Goal: Find specific page/section: Find specific page/section

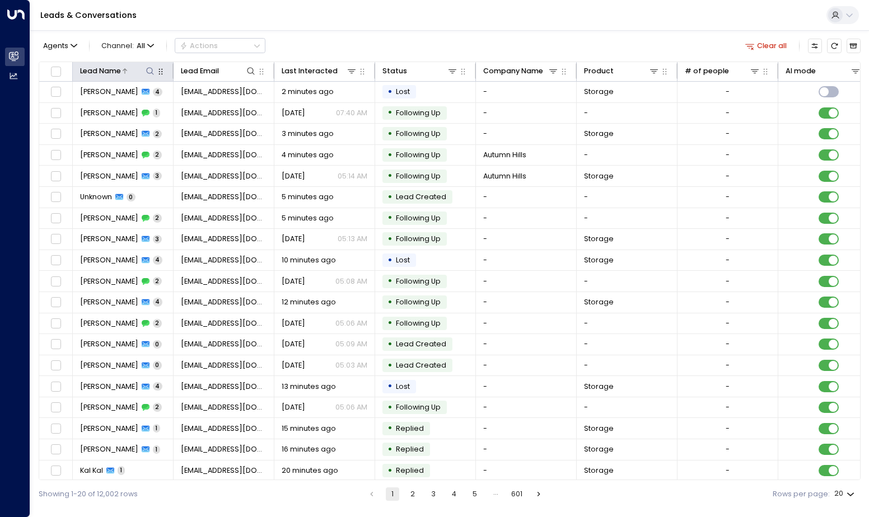
click at [149, 72] on icon at bounding box center [150, 71] width 9 height 9
type input "**********"
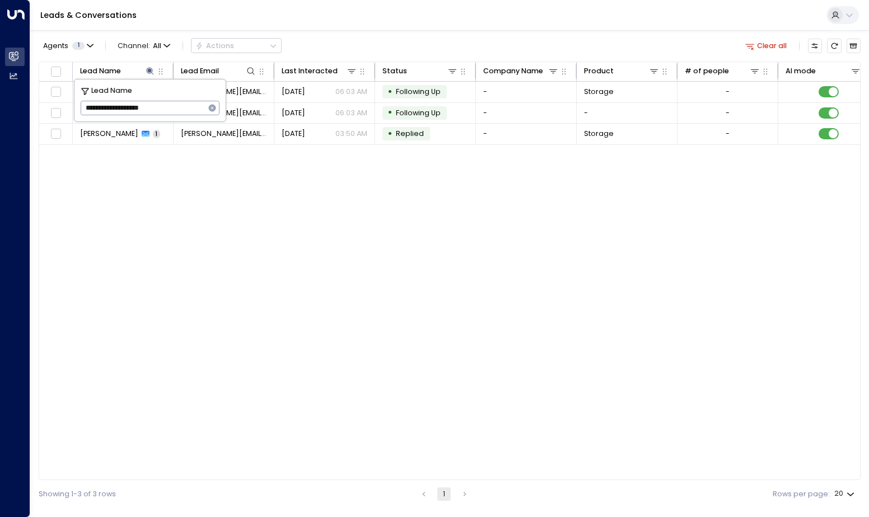
click at [349, 188] on div "Lead Name Lead Email Last Interacted Status Company Name Product # of people AI…" at bounding box center [450, 271] width 822 height 419
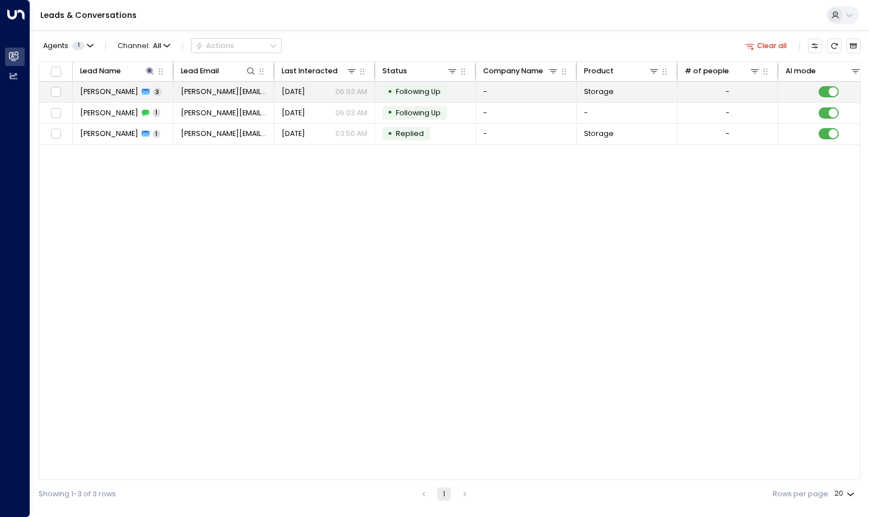
click at [155, 92] on div "[PERSON_NAME] 3" at bounding box center [121, 92] width 82 height 10
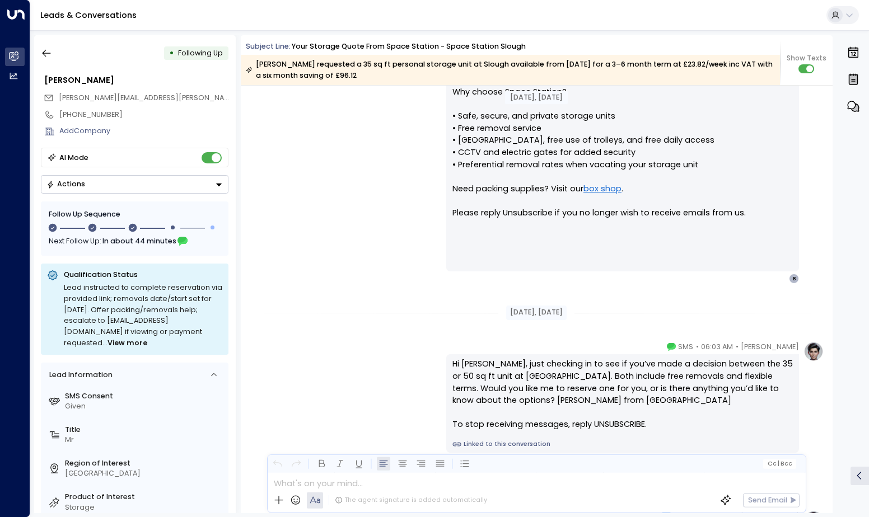
scroll to position [1153, 0]
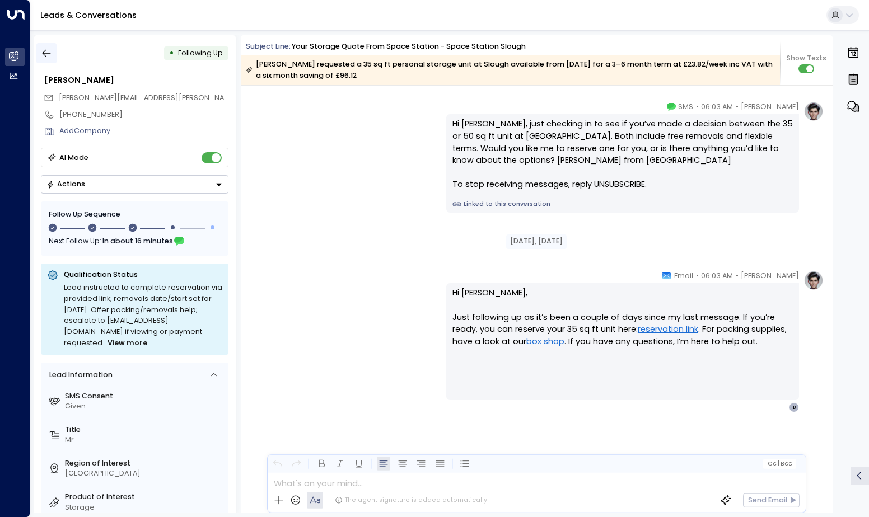
click at [54, 58] on button "button" at bounding box center [46, 53] width 20 height 20
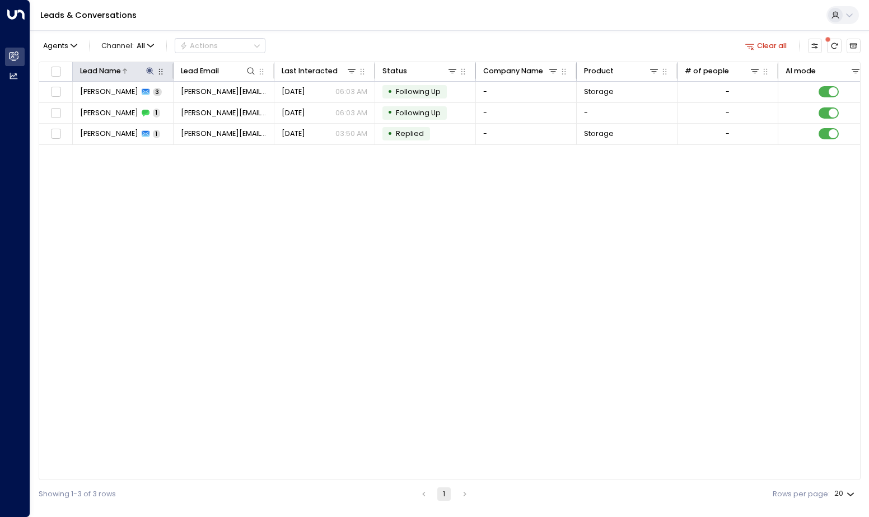
click at [145, 67] on button at bounding box center [150, 70] width 11 height 11
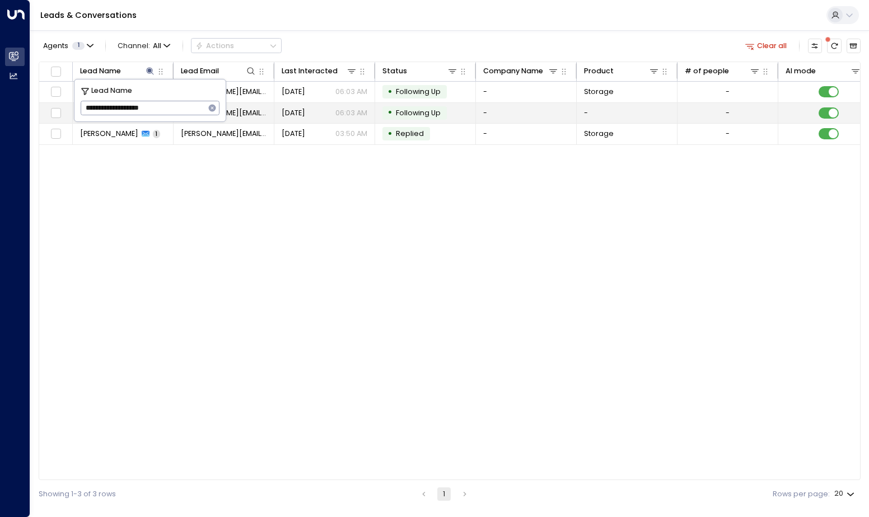
drag, startPoint x: 161, startPoint y: 108, endPoint x: 72, endPoint y: 109, distance: 89.0
click at [72, 109] on body "**********" at bounding box center [434, 254] width 869 height 508
click at [211, 108] on icon "button" at bounding box center [212, 108] width 7 height 7
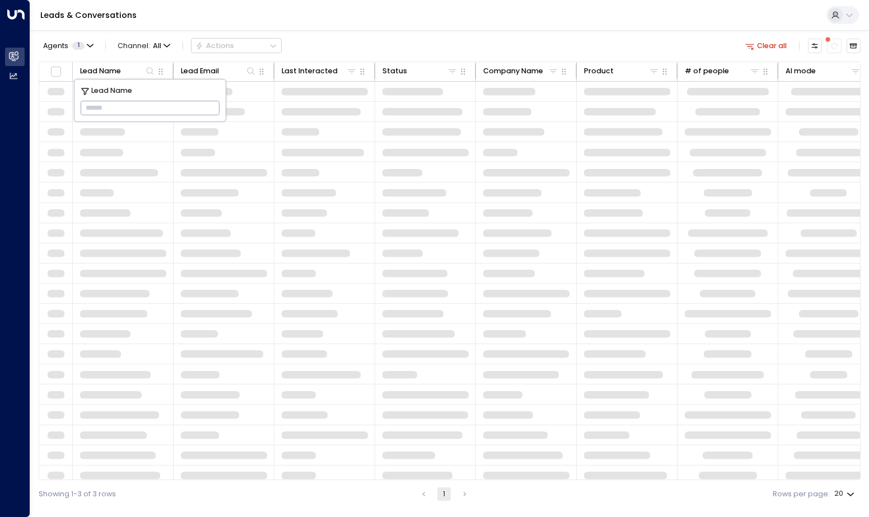
click at [188, 107] on input "text" at bounding box center [150, 109] width 139 height 20
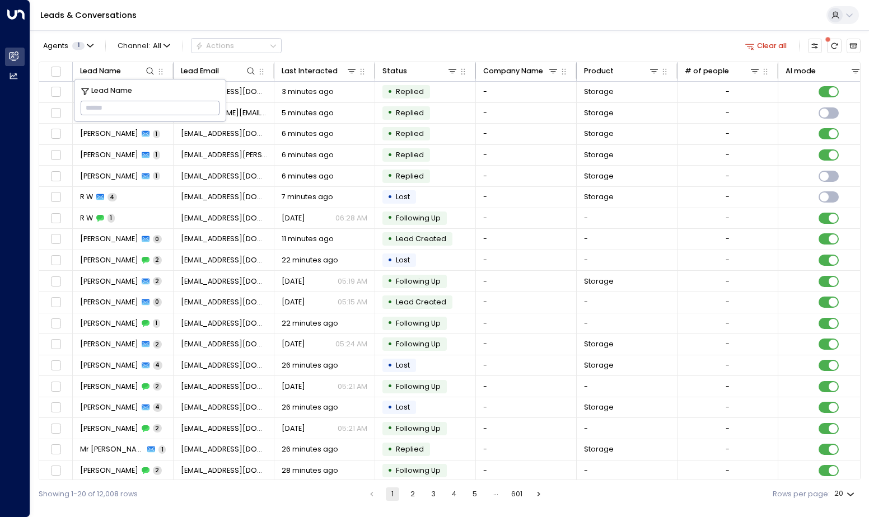
paste input "**********"
type input "**********"
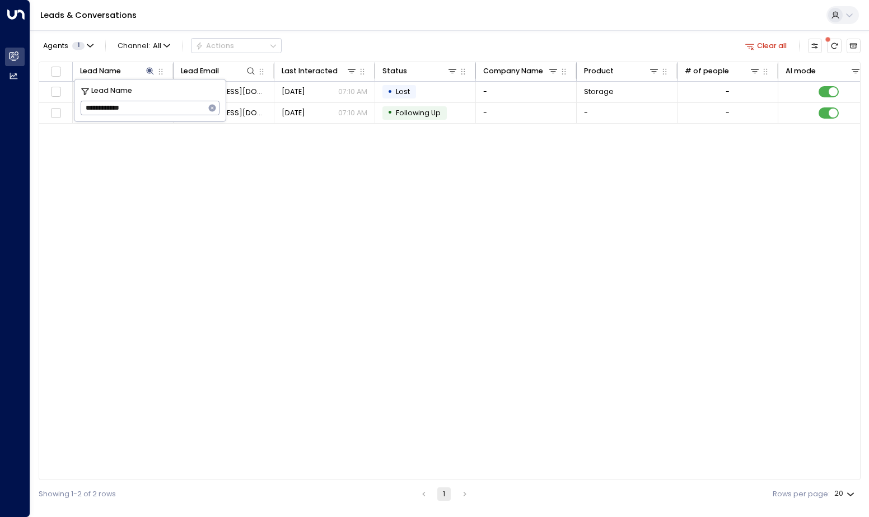
click at [271, 291] on div "Lead Name Lead Email Last Interacted Status Company Name Product # of people AI…" at bounding box center [450, 271] width 822 height 419
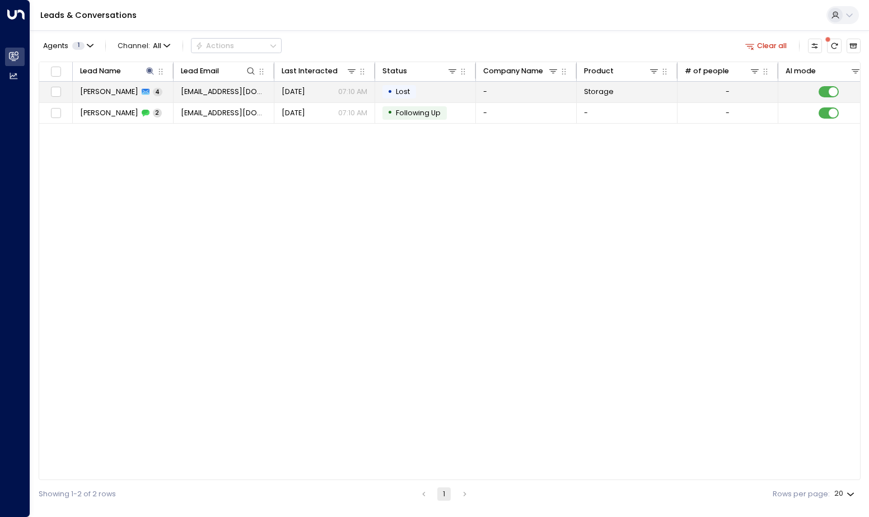
click at [121, 92] on div "[PERSON_NAME] 4" at bounding box center [121, 92] width 82 height 10
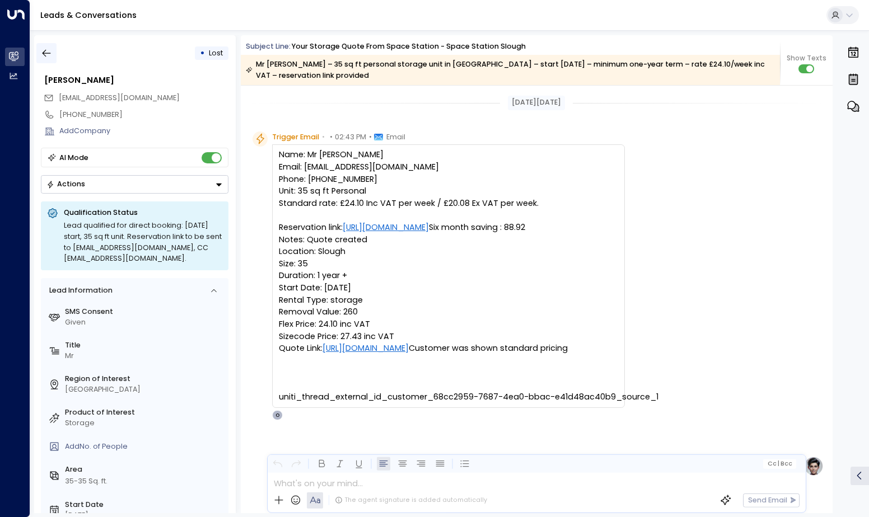
click at [49, 54] on icon "button" at bounding box center [47, 53] width 8 height 7
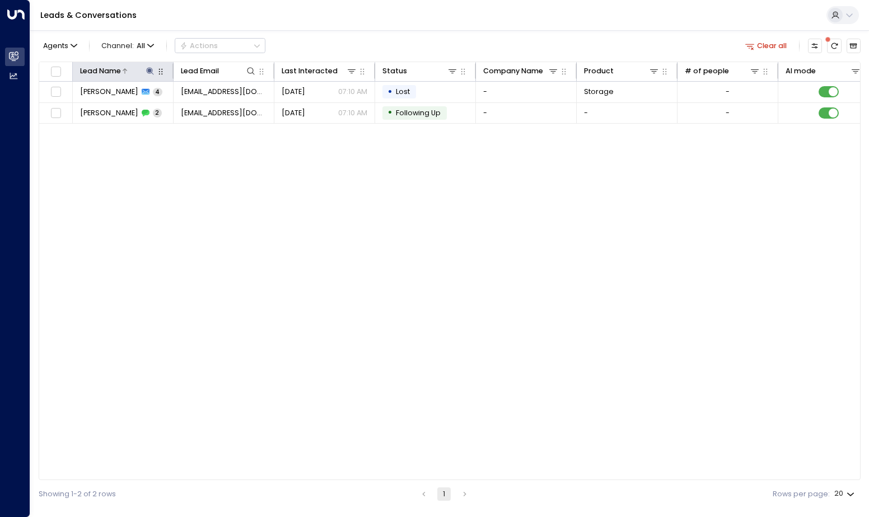
click at [144, 65] on div at bounding box center [138, 70] width 35 height 11
click at [149, 73] on icon at bounding box center [150, 71] width 9 height 9
click at [211, 109] on icon "button" at bounding box center [212, 108] width 7 height 7
click at [190, 110] on input "text" at bounding box center [150, 109] width 139 height 20
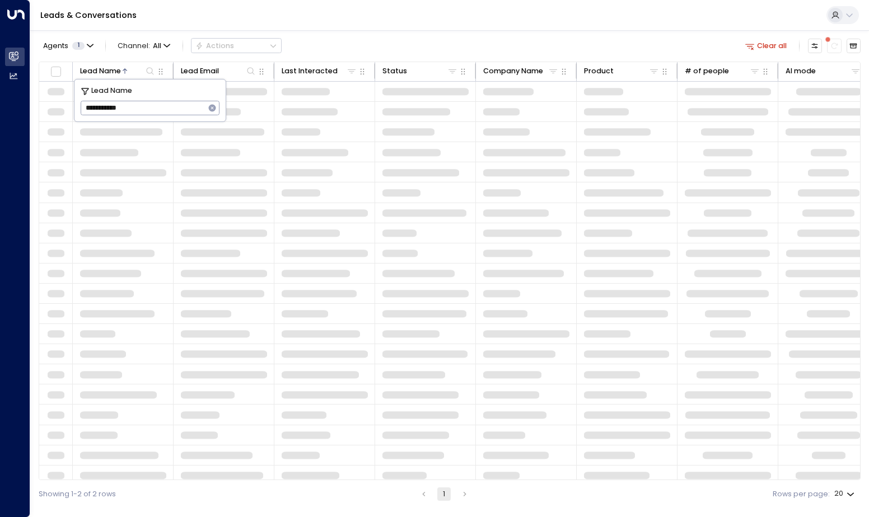
type input "**********"
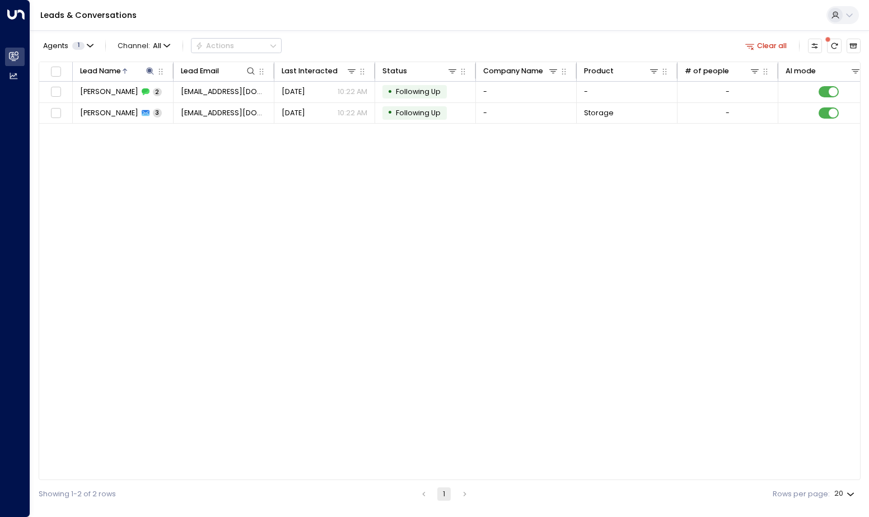
drag, startPoint x: 312, startPoint y: 213, endPoint x: 311, endPoint y: 231, distance: 17.9
click at [311, 231] on div "Lead Name Lead Email Last Interacted Status Company Name Product # of people AI…" at bounding box center [450, 271] width 822 height 419
click at [122, 114] on span "[PERSON_NAME]" at bounding box center [109, 113] width 58 height 10
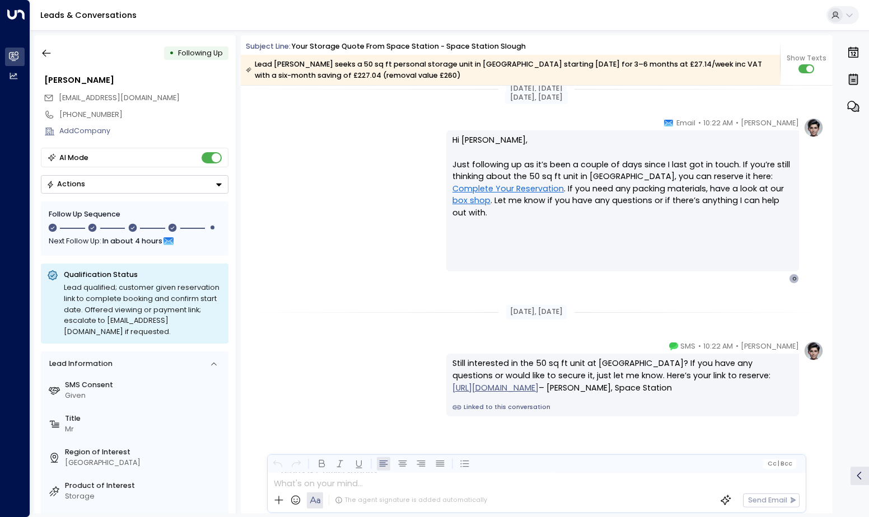
scroll to position [1237, 0]
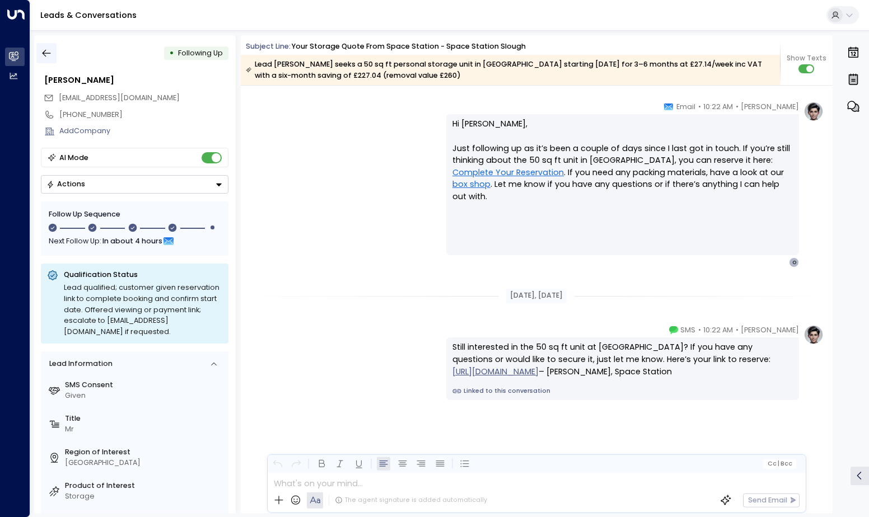
click at [48, 54] on icon "button" at bounding box center [47, 53] width 8 height 7
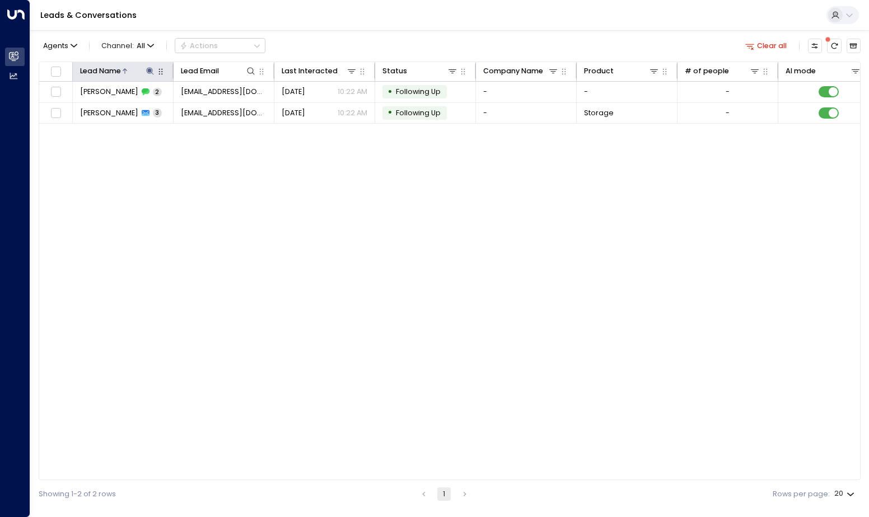
click at [152, 71] on icon at bounding box center [150, 70] width 7 height 7
click at [213, 107] on icon "button" at bounding box center [212, 108] width 9 height 9
click at [181, 110] on input "text" at bounding box center [150, 109] width 139 height 20
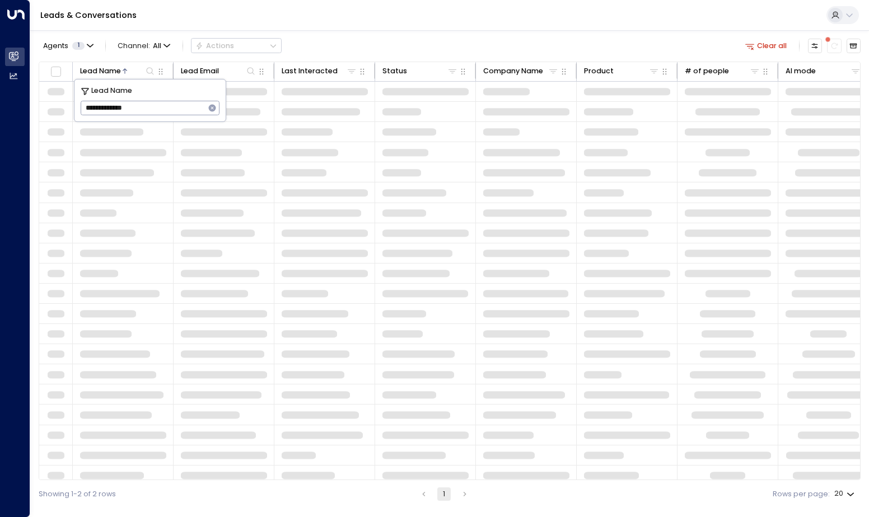
type input "**********"
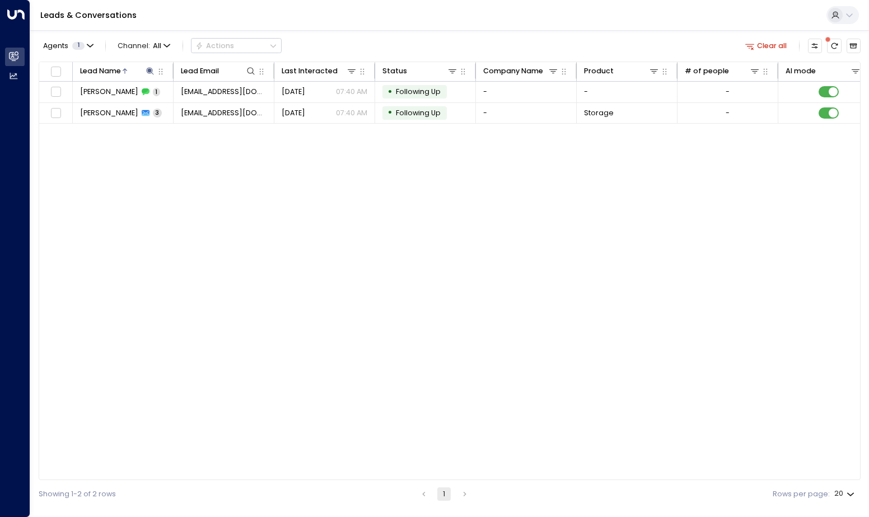
click at [215, 195] on div "Lead Name Lead Email Last Interacted Status Company Name Product # of people AI…" at bounding box center [450, 271] width 822 height 419
click at [108, 107] on td "[PERSON_NAME] 3" at bounding box center [123, 113] width 101 height 21
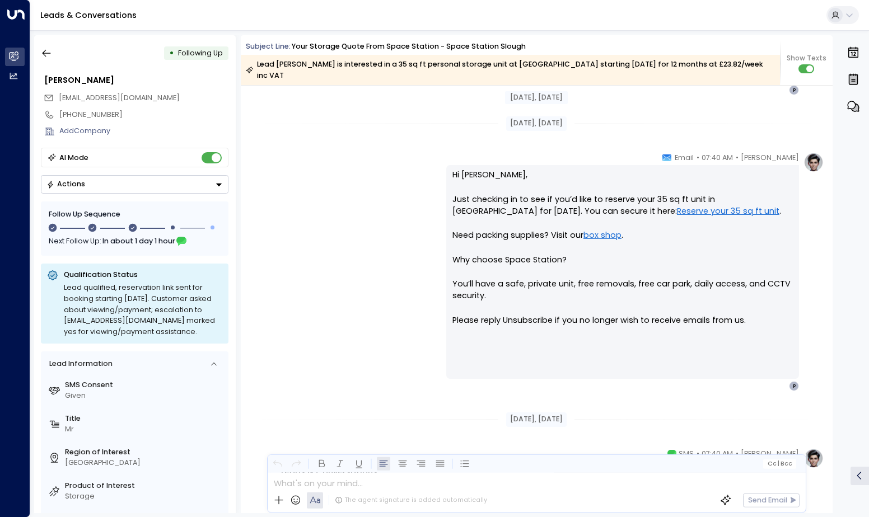
scroll to position [385, 0]
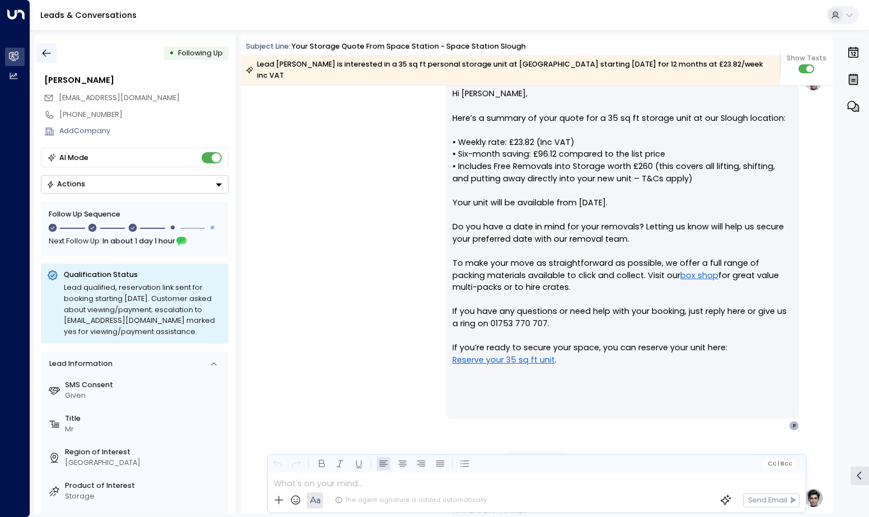
click at [50, 52] on icon "button" at bounding box center [46, 53] width 11 height 11
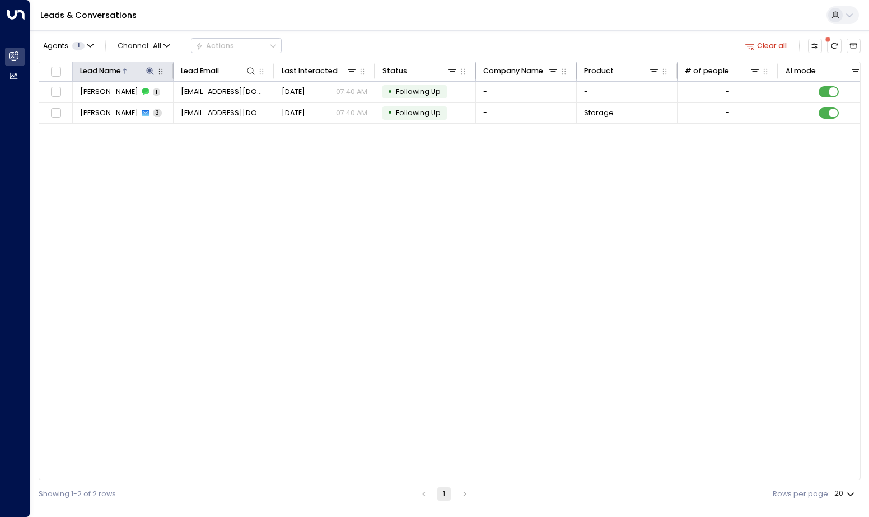
click at [150, 73] on icon at bounding box center [150, 71] width 9 height 9
click at [210, 107] on icon "button" at bounding box center [212, 108] width 7 height 7
click at [186, 115] on input "text" at bounding box center [150, 109] width 139 height 20
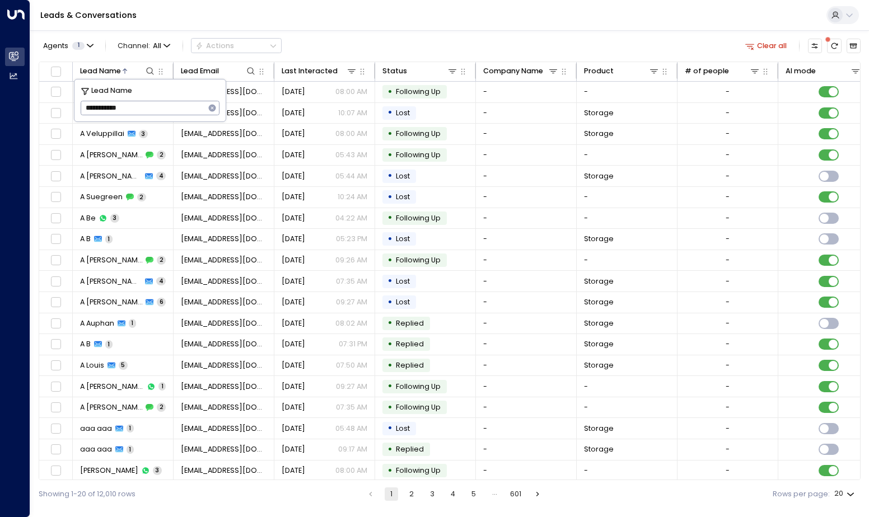
type input "**********"
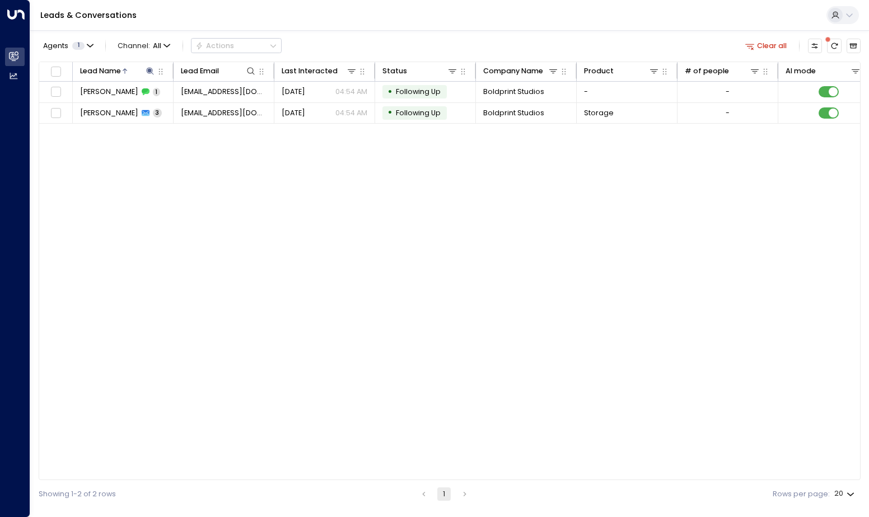
click at [241, 196] on div "Lead Name Lead Email Last Interacted Status Company Name Product # of people AI…" at bounding box center [450, 271] width 822 height 419
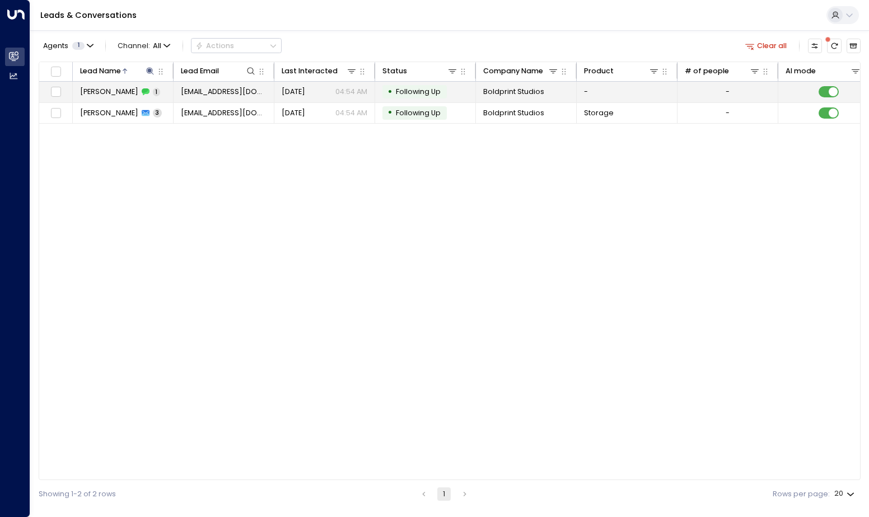
click at [146, 88] on td "[PERSON_NAME] 1" at bounding box center [123, 92] width 101 height 21
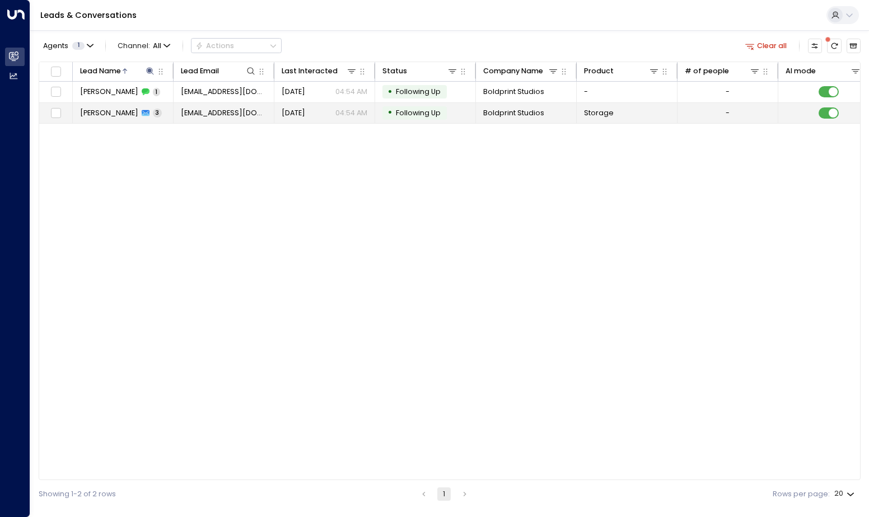
click at [149, 112] on td "[PERSON_NAME] 3" at bounding box center [123, 113] width 101 height 21
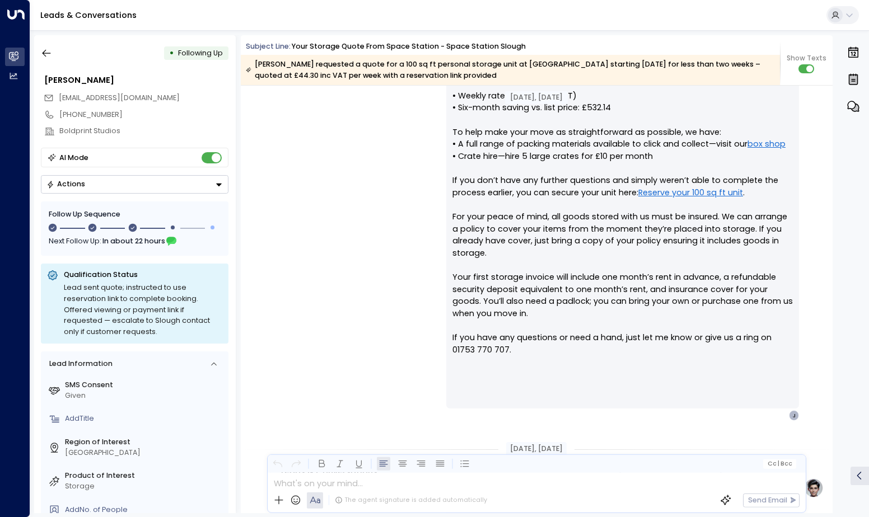
scroll to position [425, 0]
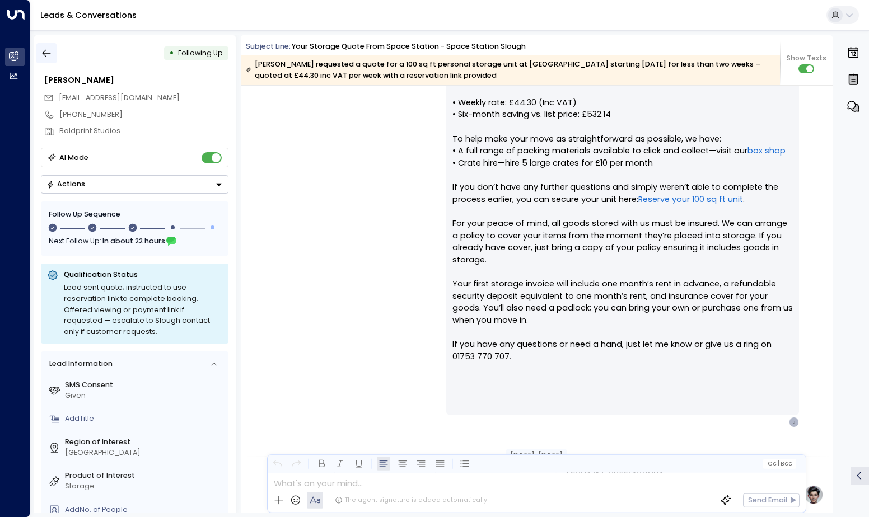
click at [46, 51] on icon "button" at bounding box center [46, 53] width 11 height 11
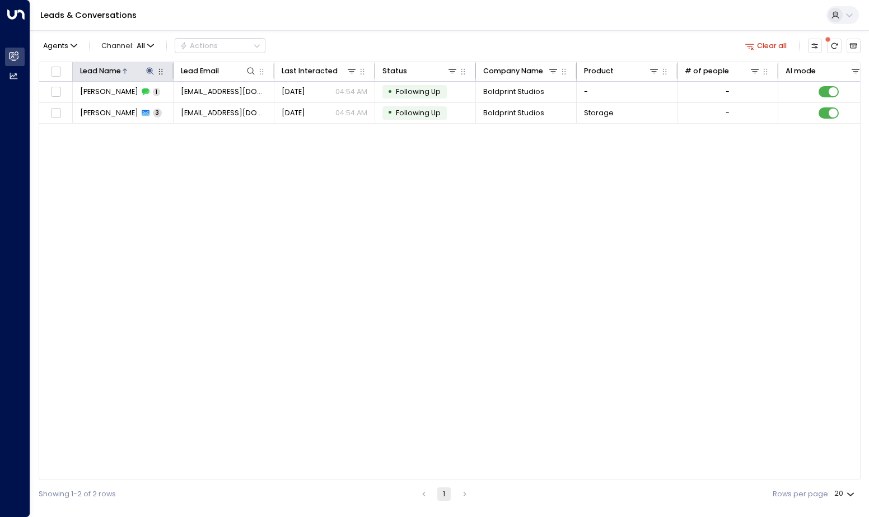
click at [152, 73] on icon at bounding box center [150, 70] width 7 height 7
click at [211, 108] on icon "button" at bounding box center [212, 108] width 7 height 7
click at [181, 113] on input "text" at bounding box center [150, 109] width 139 height 20
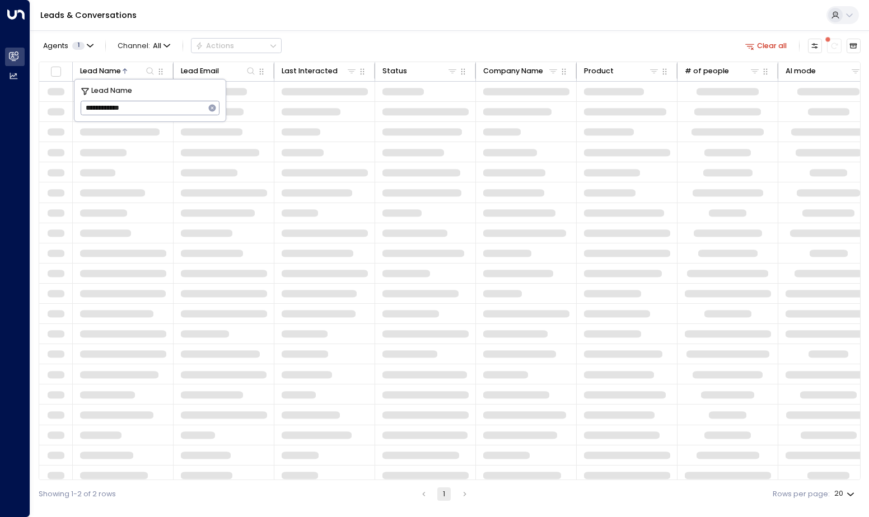
type input "**********"
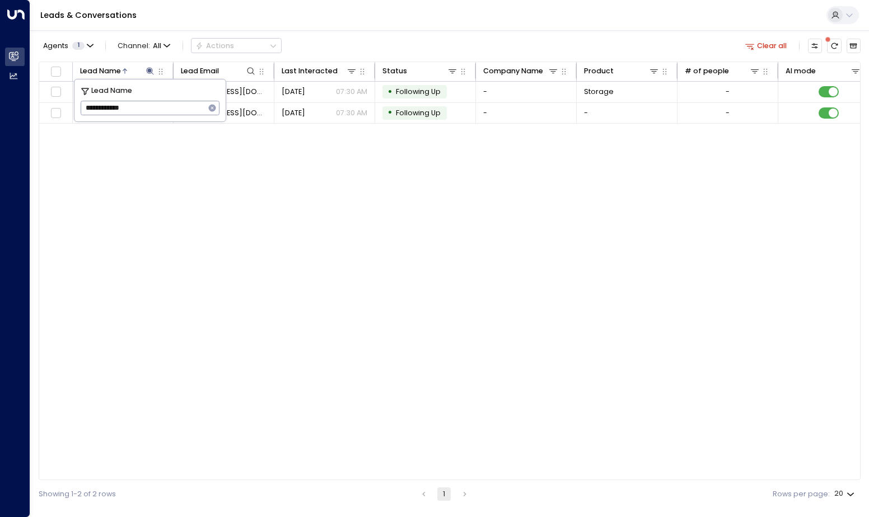
click at [424, 285] on div "Lead Name Lead Email Last Interacted Status Company Name Product # of people AI…" at bounding box center [450, 271] width 822 height 419
